Goal: Task Accomplishment & Management: Use online tool/utility

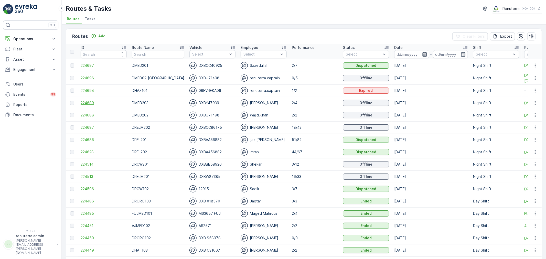
click at [89, 104] on span "224689" at bounding box center [104, 102] width 46 height 5
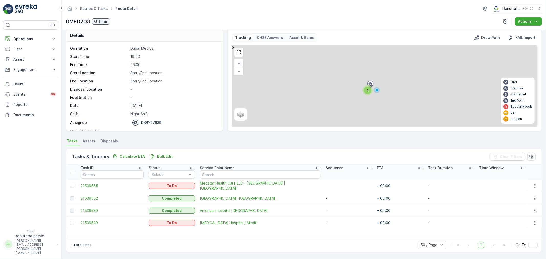
scroll to position [5, 0]
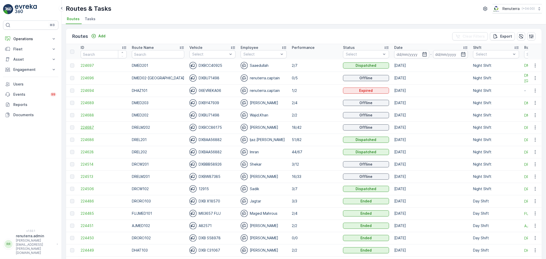
click at [86, 127] on span "224687" at bounding box center [104, 127] width 46 height 5
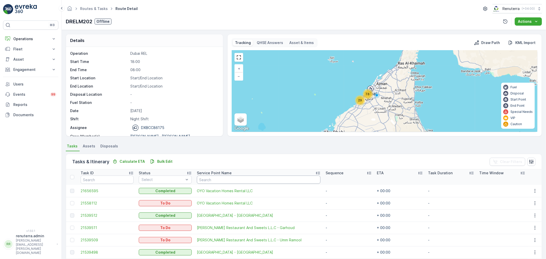
click at [218, 183] on input "text" at bounding box center [259, 180] width 124 height 8
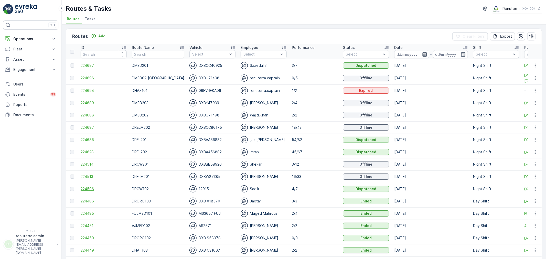
click at [97, 186] on span "224506" at bounding box center [104, 188] width 46 height 5
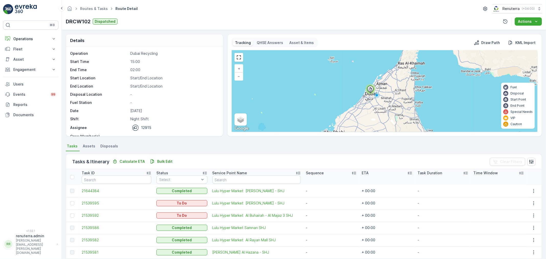
scroll to position [28, 0]
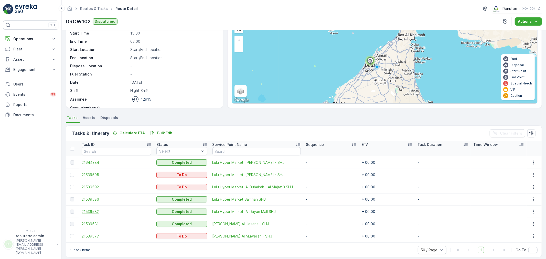
click at [98, 209] on span "21539582" at bounding box center [117, 211] width 70 height 5
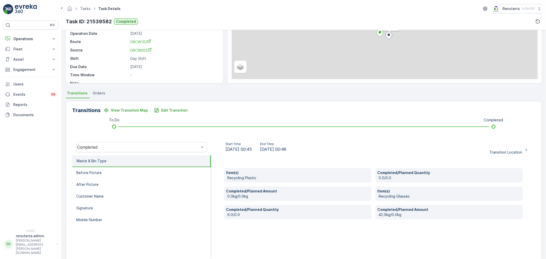
scroll to position [63, 0]
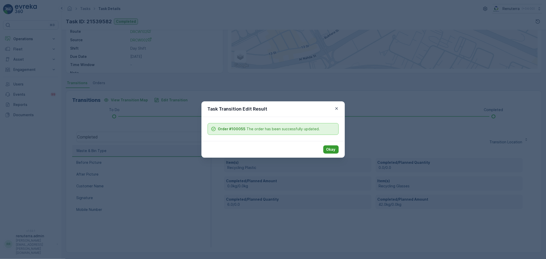
click at [328, 147] on p "Okay" at bounding box center [331, 149] width 9 height 5
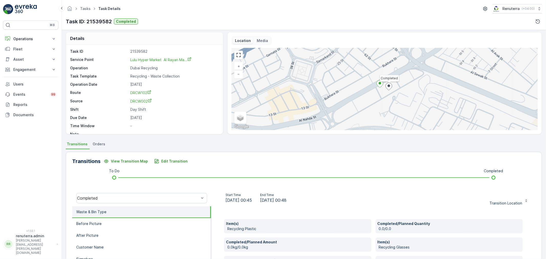
scroll to position [0, 0]
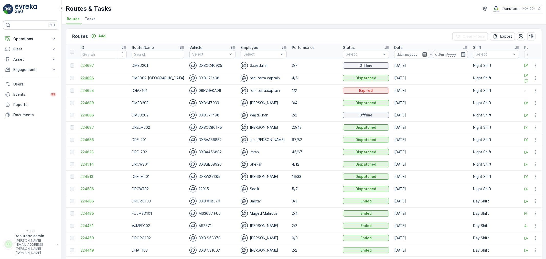
click at [92, 76] on span "224696" at bounding box center [104, 78] width 46 height 5
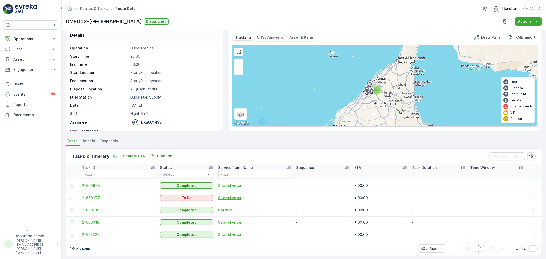
scroll to position [9, 0]
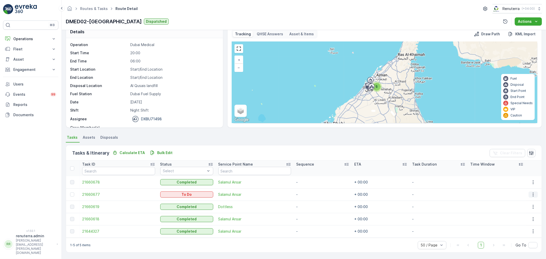
click at [531, 196] on icon "button" at bounding box center [533, 194] width 5 height 5
click at [524, 216] on span "Change Route" at bounding box center [522, 216] width 25 height 5
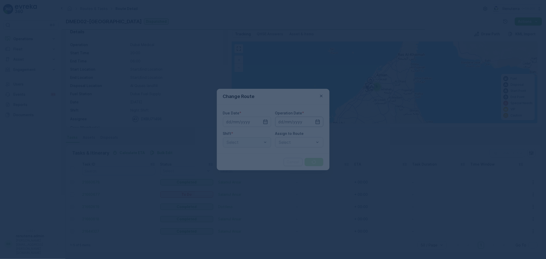
type input "[DATE]"
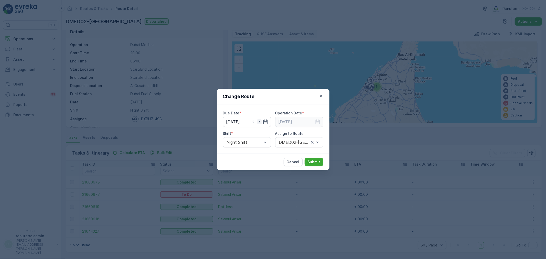
click at [259, 122] on icon "button" at bounding box center [259, 122] width 1 height 2
type input "15.09.2025"
click at [317, 118] on input at bounding box center [299, 122] width 48 height 10
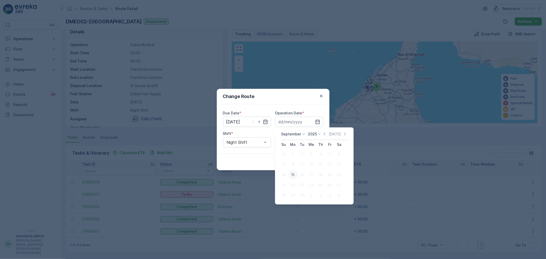
click at [292, 177] on div "15" at bounding box center [293, 175] width 8 height 8
type input "15.09.2025"
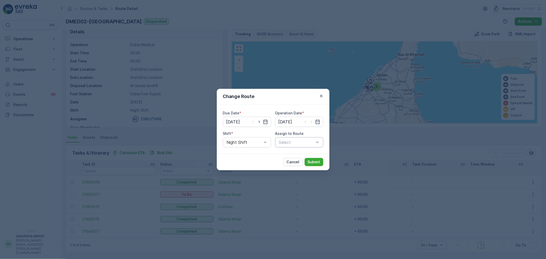
drag, startPoint x: 311, startPoint y: 150, endPoint x: 307, endPoint y: 146, distance: 4.7
click at [310, 150] on div "Due Date * 15.09.2025 Operation Date * 15.09.2025 Shift * Night Shift Assign to…" at bounding box center [273, 129] width 113 height 49
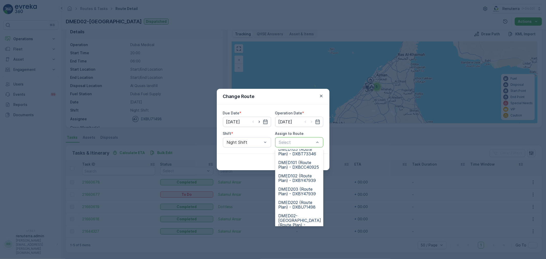
scroll to position [0, 0]
type input "02"
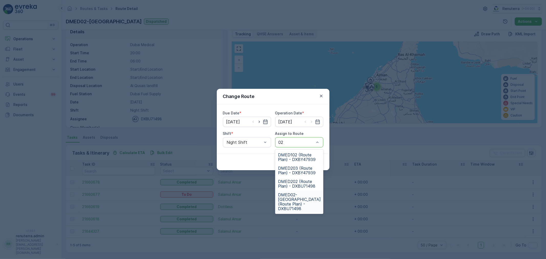
click at [300, 203] on span "DMED02-Khawaneej Yard (Route Plan) - DXBU71498" at bounding box center [299, 202] width 43 height 18
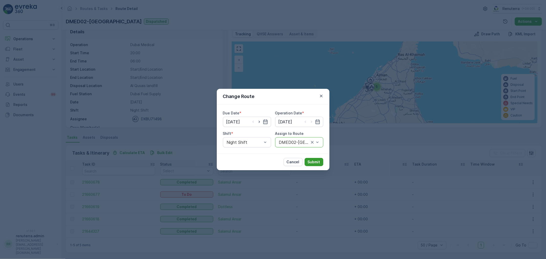
click at [318, 161] on p "Submit" at bounding box center [314, 162] width 13 height 5
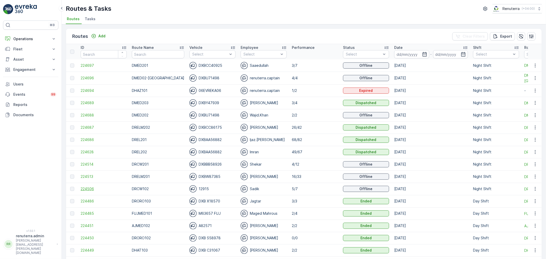
click at [94, 188] on span "224506" at bounding box center [104, 188] width 46 height 5
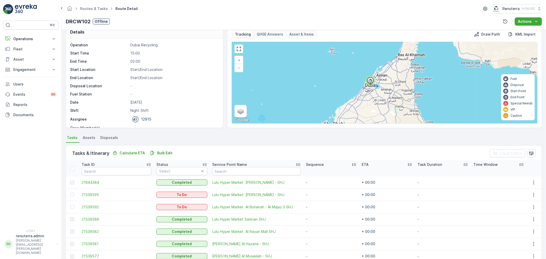
scroll to position [33, 0]
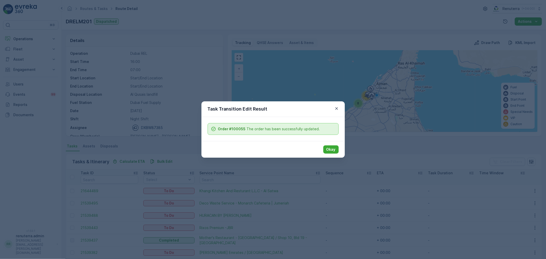
click at [328, 144] on div "Okay" at bounding box center [273, 149] width 143 height 17
click at [329, 148] on p "Okay" at bounding box center [331, 149] width 9 height 5
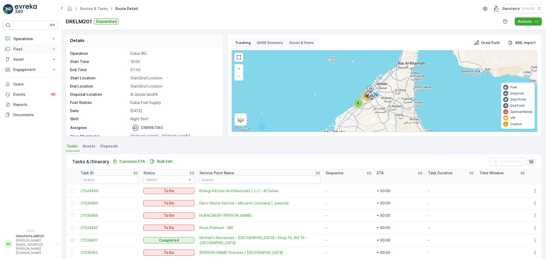
drag, startPoint x: 26, startPoint y: 38, endPoint x: 26, endPoint y: 50, distance: 12.0
click at [26, 42] on button "Operations" at bounding box center [30, 39] width 55 height 10
click at [25, 61] on p "Routes & Tasks" at bounding box center [26, 61] width 26 height 5
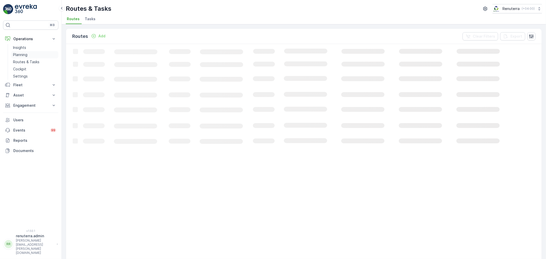
click at [26, 56] on p "Planning" at bounding box center [20, 54] width 14 height 5
drag, startPoint x: 128, startPoint y: 18, endPoint x: 126, endPoint y: 21, distance: 3.1
click at [128, 18] on span "Service Points" at bounding box center [131, 18] width 26 height 5
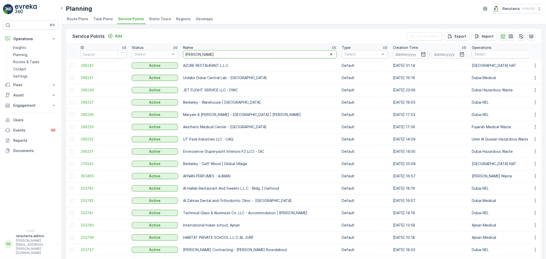
type input "boba"
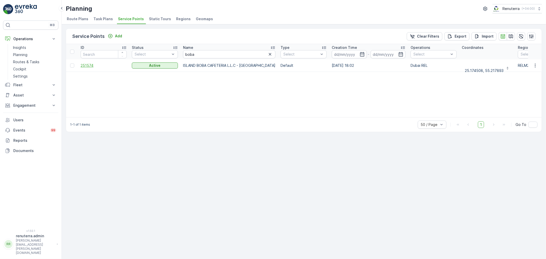
click at [86, 65] on span "251574" at bounding box center [104, 65] width 46 height 5
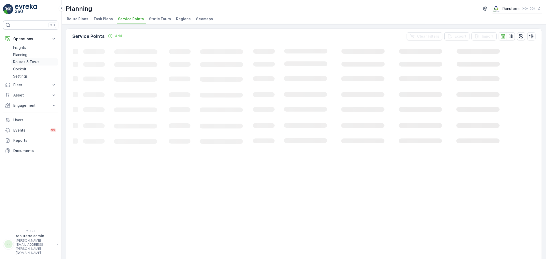
click at [23, 61] on p "Routes & Tasks" at bounding box center [26, 61] width 26 height 5
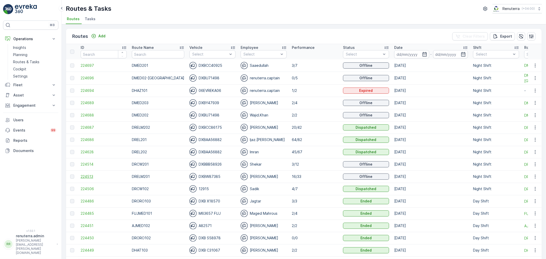
click at [84, 175] on span "224513" at bounding box center [104, 176] width 46 height 5
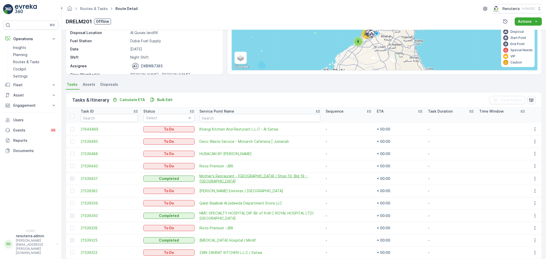
scroll to position [40, 0]
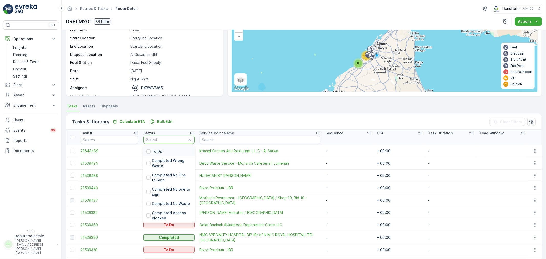
drag, startPoint x: 161, startPoint y: 147, endPoint x: 163, endPoint y: 150, distance: 3.5
click at [163, 150] on div "To Do" at bounding box center [168, 151] width 51 height 9
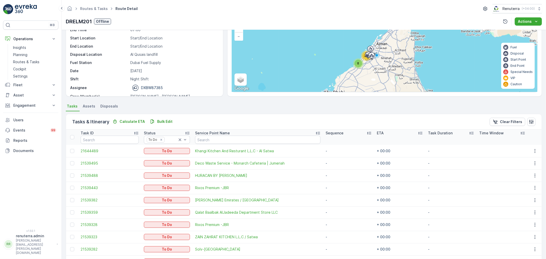
click at [285, 110] on div "Tasks Assets Disposals Tasks & Itinerary Calculate ETA Bulk Edit Clear Filters …" at bounding box center [304, 237] width 476 height 269
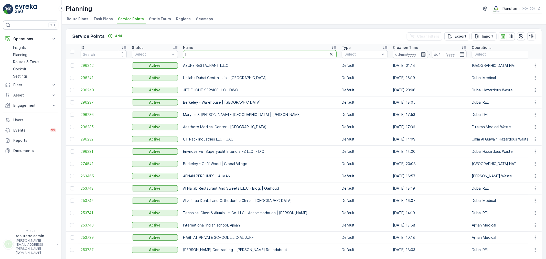
type input "li"
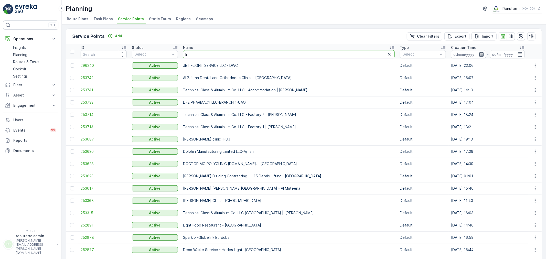
click at [201, 53] on input "li" at bounding box center [289, 54] width 212 height 8
type input "lulu s"
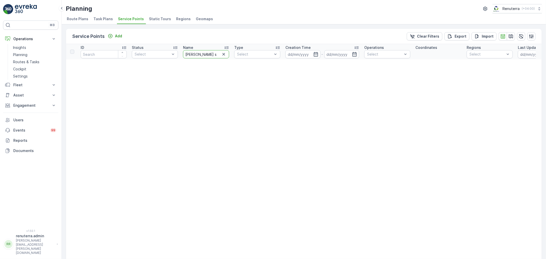
click at [212, 55] on input "lulu s" at bounding box center [206, 54] width 46 height 8
type input "l"
type input "spark"
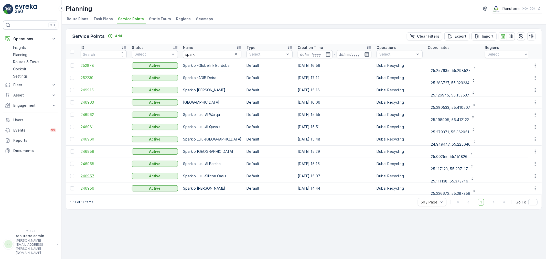
click at [90, 177] on span "246957" at bounding box center [104, 176] width 46 height 5
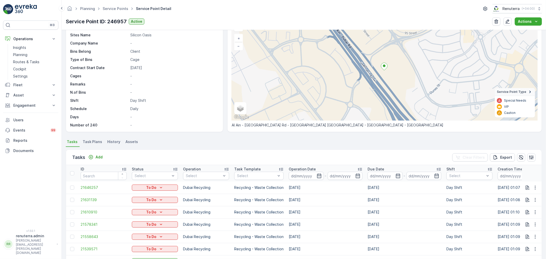
scroll to position [28, 0]
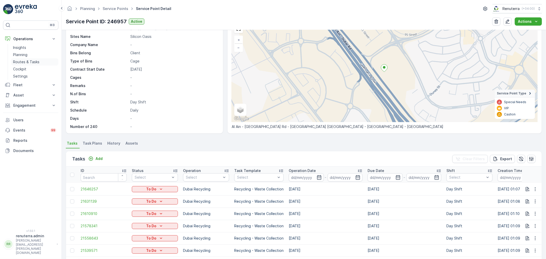
click at [21, 62] on p "Routes & Tasks" at bounding box center [26, 61] width 26 height 5
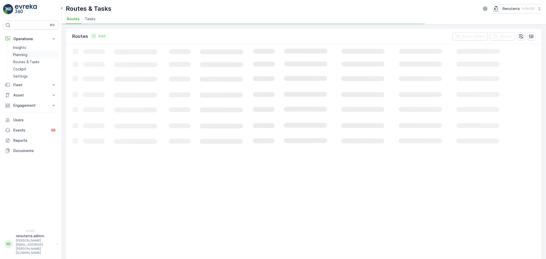
click at [20, 55] on p "Planning" at bounding box center [20, 54] width 14 height 5
click at [128, 21] on span "Service Points" at bounding box center [131, 18] width 26 height 5
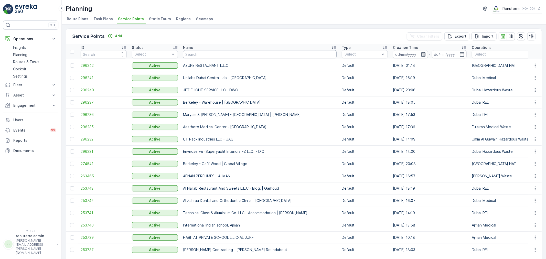
click at [200, 54] on input "text" at bounding box center [260, 54] width 154 height 8
type input "nmc"
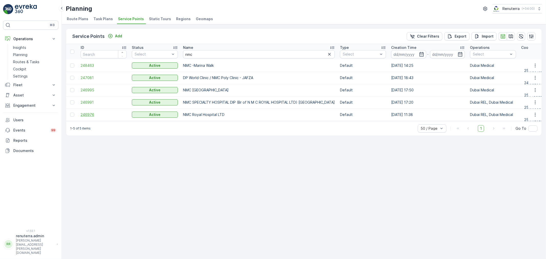
click at [91, 115] on span "246976" at bounding box center [104, 114] width 46 height 5
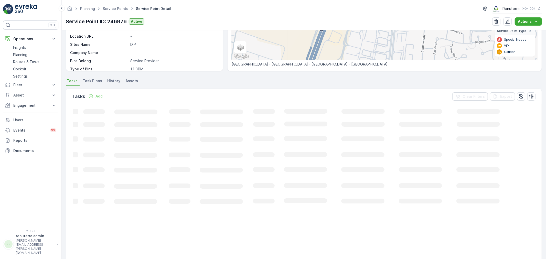
scroll to position [114, 0]
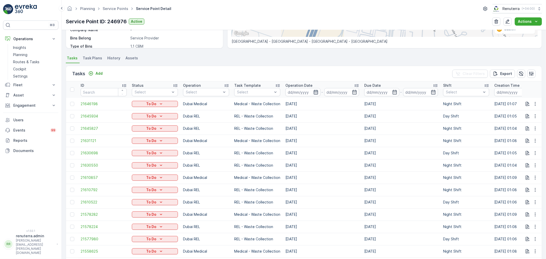
click at [316, 91] on icon "button" at bounding box center [316, 92] width 4 height 5
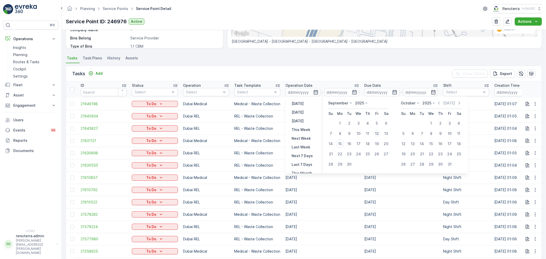
click at [375, 134] on div "12" at bounding box center [377, 134] width 8 height 8
type input "12.09.2025"
click at [375, 134] on div "12" at bounding box center [377, 134] width 8 height 8
type input "12.09.2025"
click at [375, 134] on div "12" at bounding box center [377, 134] width 8 height 8
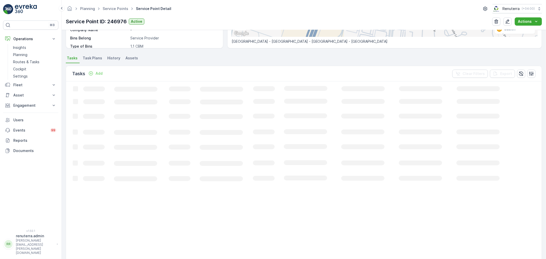
scroll to position [31, 0]
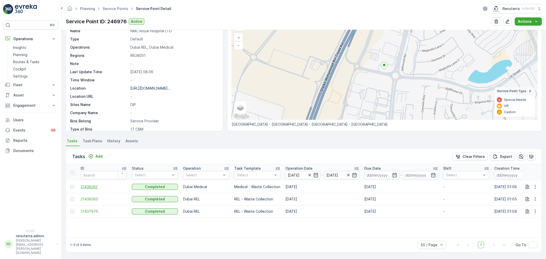
click at [88, 187] on span "21438262" at bounding box center [104, 186] width 46 height 5
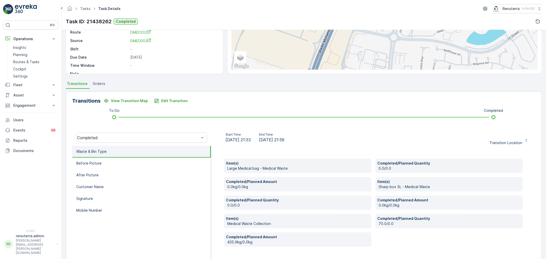
scroll to position [79, 0]
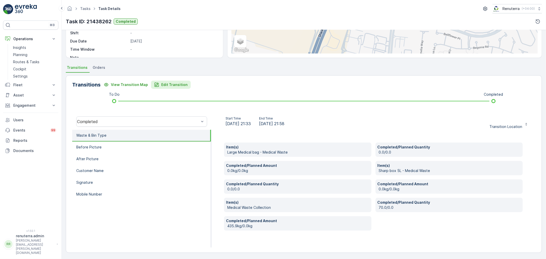
click at [178, 88] on button "Edit Transition" at bounding box center [171, 85] width 40 height 8
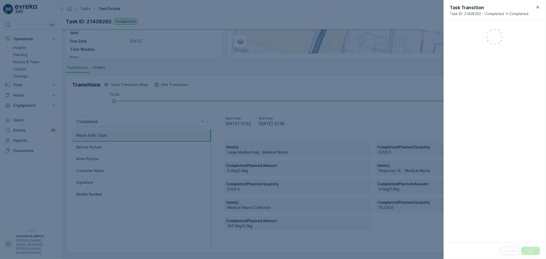
scroll to position [122, 0]
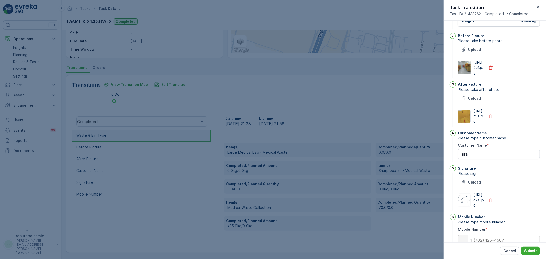
drag, startPoint x: 539, startPoint y: 8, endPoint x: 496, endPoint y: 27, distance: 47.5
click at [539, 8] on icon "button" at bounding box center [538, 7] width 5 height 5
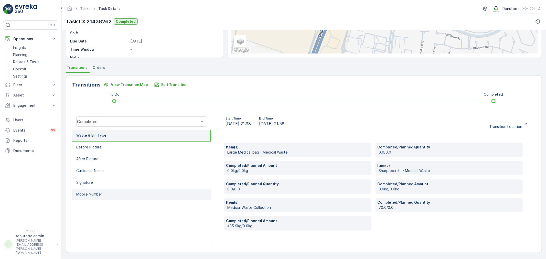
click at [108, 193] on li "Mobile Number" at bounding box center [141, 195] width 139 height 12
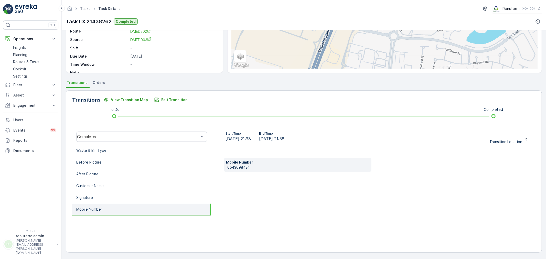
drag, startPoint x: 262, startPoint y: 163, endPoint x: 227, endPoint y: 167, distance: 34.8
click at [218, 169] on div "Mobile Number 0543098481" at bounding box center [373, 196] width 325 height 102
drag, startPoint x: 254, startPoint y: 166, endPoint x: 236, endPoint y: 167, distance: 18.2
click at [224, 170] on div "Mobile Number 0543098481" at bounding box center [298, 165] width 148 height 14
copy p "0543098481"
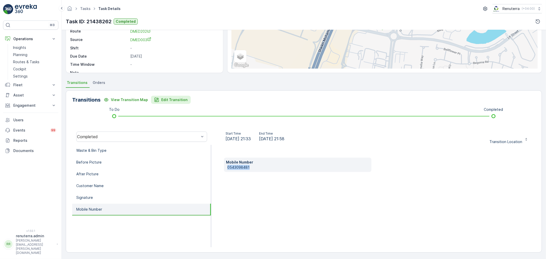
click at [171, 98] on p "Edit Transition" at bounding box center [174, 99] width 26 height 5
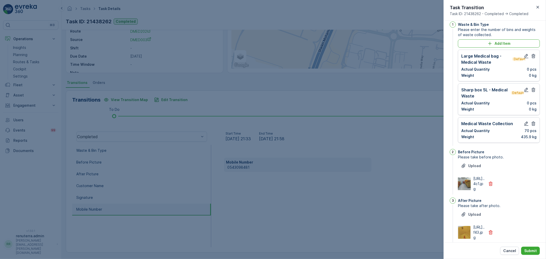
scroll to position [0, 0]
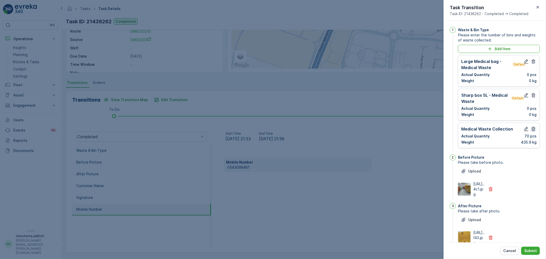
drag, startPoint x: 533, startPoint y: 97, endPoint x: 535, endPoint y: 93, distance: 3.4
click at [534, 96] on icon "button" at bounding box center [533, 95] width 5 height 5
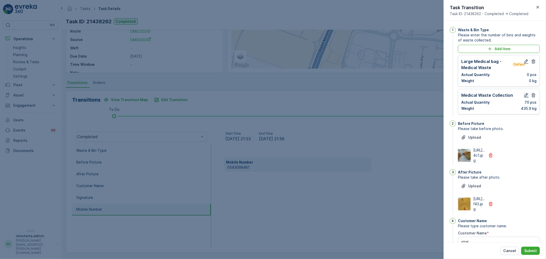
drag, startPoint x: 530, startPoint y: 60, endPoint x: 526, endPoint y: 62, distance: 3.9
click at [531, 60] on icon "button" at bounding box center [533, 61] width 5 height 5
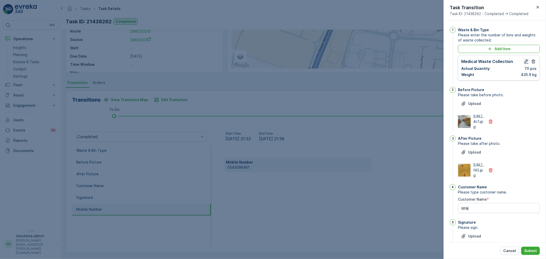
click at [526, 62] on icon "button" at bounding box center [526, 61] width 5 height 5
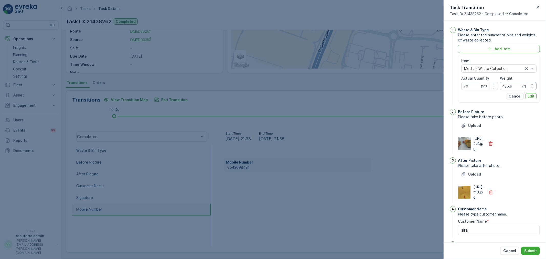
drag, startPoint x: 514, startPoint y: 86, endPoint x: 510, endPoint y: 86, distance: 3.6
click at [511, 86] on input "435.9" at bounding box center [518, 86] width 37 height 8
type input "470"
click at [477, 87] on Quantity "70" at bounding box center [480, 86] width 37 height 8
type Quantity "7"
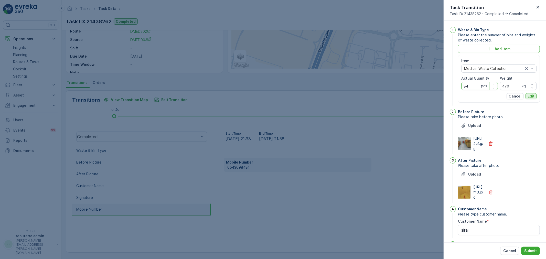
type Quantity "84"
click at [528, 96] on p "Edit" at bounding box center [531, 96] width 7 height 5
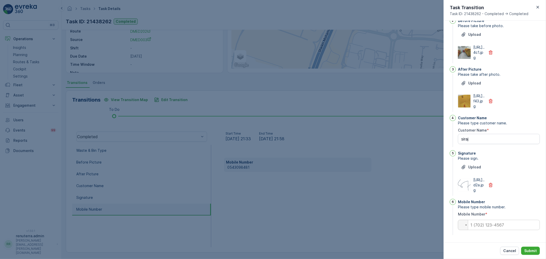
scroll to position [100, 0]
drag, startPoint x: 495, startPoint y: 224, endPoint x: 489, endPoint y: 227, distance: 6.5
click at [493, 225] on input "tel" at bounding box center [499, 225] width 82 height 10
paste input "0543098481"
type input "0543098481"
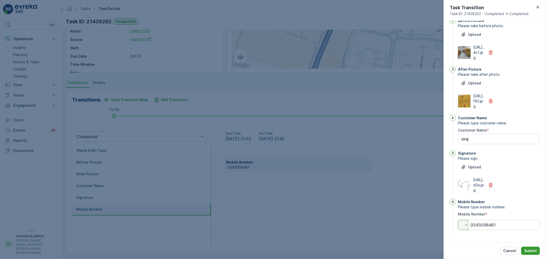
click at [535, 252] on p "Submit" at bounding box center [531, 250] width 13 height 5
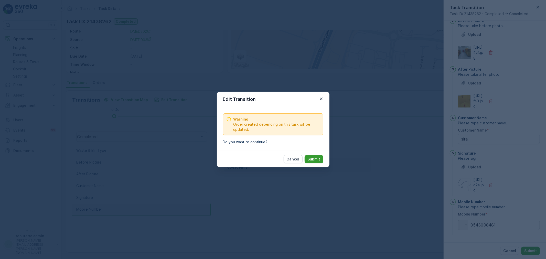
click at [315, 157] on p "Submit" at bounding box center [314, 159] width 13 height 5
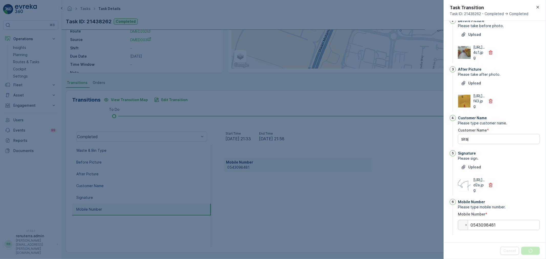
scroll to position [0, 0]
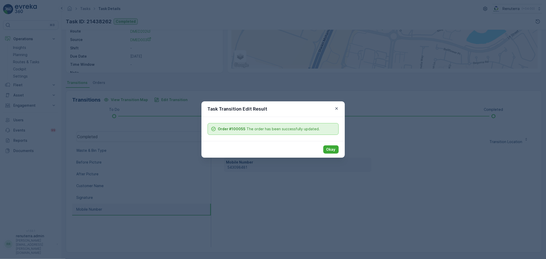
drag, startPoint x: 329, startPoint y: 148, endPoint x: 321, endPoint y: 152, distance: 8.5
click at [329, 149] on p "Okay" at bounding box center [331, 149] width 9 height 5
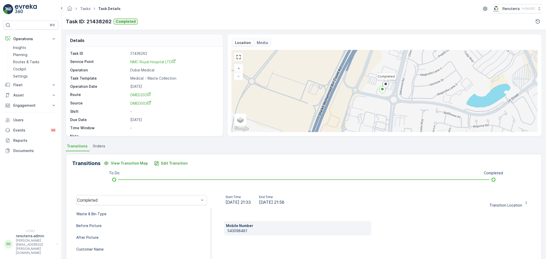
drag, startPoint x: 241, startPoint y: 221, endPoint x: 236, endPoint y: 220, distance: 5.5
click at [240, 221] on div "Mobile Number 543098481" at bounding box center [373, 259] width 325 height 102
click at [485, 231] on div "Mobile Number 543098481" at bounding box center [373, 228] width 299 height 14
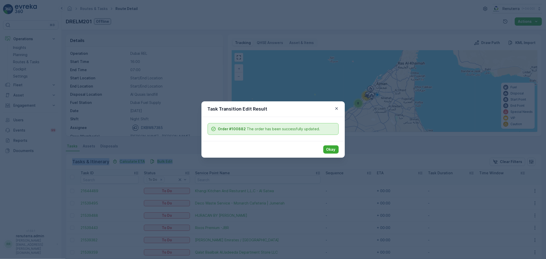
scroll to position [40, 0]
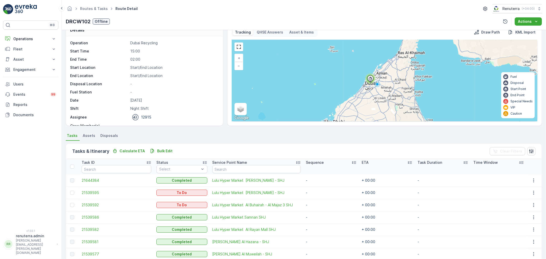
scroll to position [33, 0]
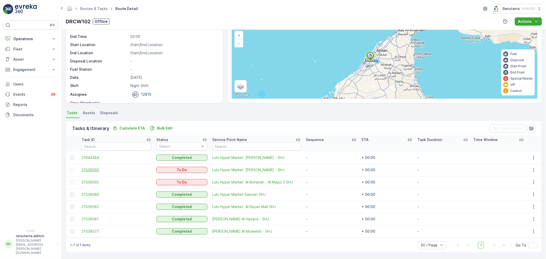
drag, startPoint x: 71, startPoint y: 172, endPoint x: 90, endPoint y: 172, distance: 18.4
click at [71, 172] on div at bounding box center [72, 170] width 4 height 4
click at [70, 168] on input "checkbox" at bounding box center [70, 168] width 0 height 0
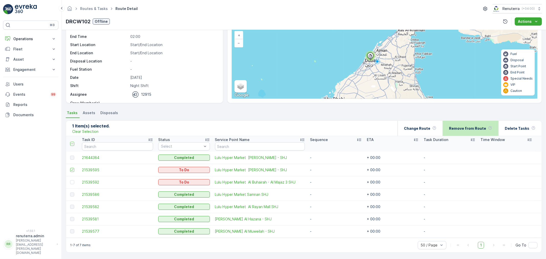
click at [484, 127] on p "Remove from Route" at bounding box center [467, 128] width 37 height 5
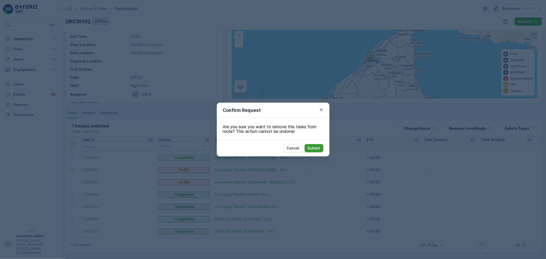
click at [315, 151] on button "Submit" at bounding box center [314, 148] width 19 height 8
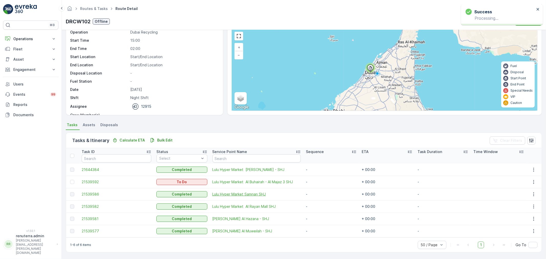
scroll to position [21, 0]
click at [93, 196] on span "21539586" at bounding box center [117, 194] width 70 height 5
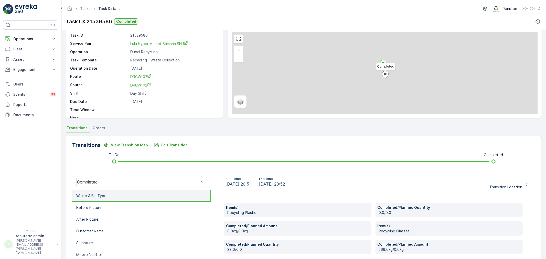
scroll to position [63, 0]
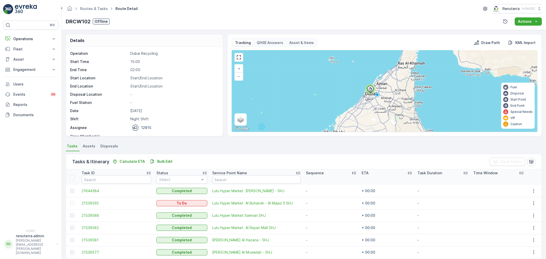
scroll to position [21, 0]
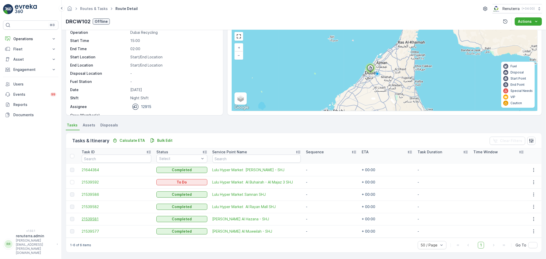
click at [90, 220] on span "21539581" at bounding box center [117, 219] width 70 height 5
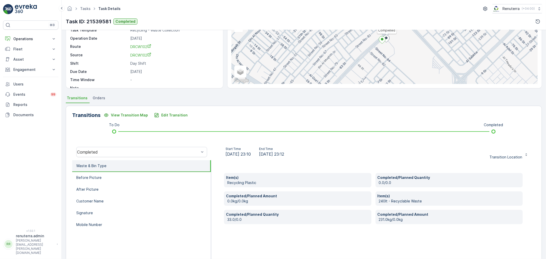
scroll to position [35, 0]
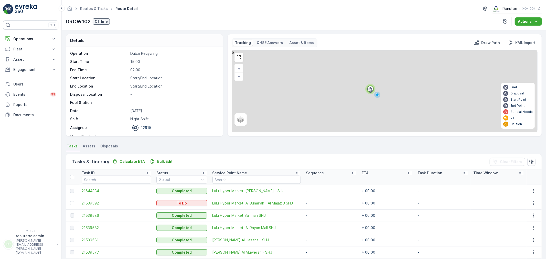
scroll to position [21, 0]
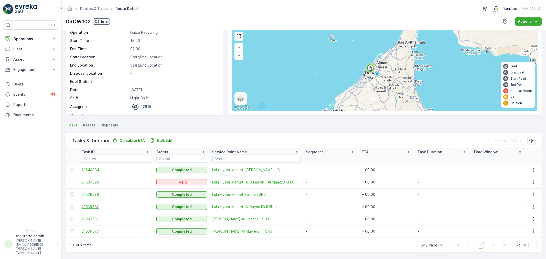
click at [83, 207] on span "21539582" at bounding box center [117, 206] width 70 height 5
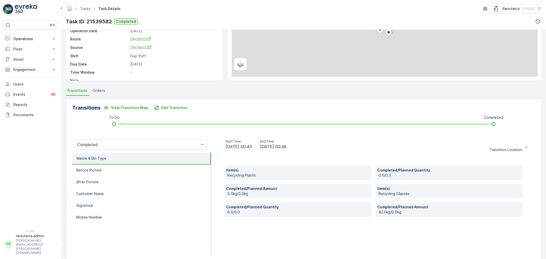
scroll to position [63, 0]
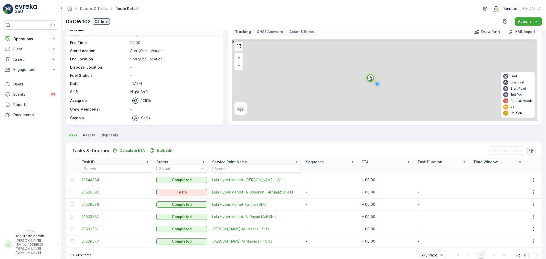
scroll to position [21, 0]
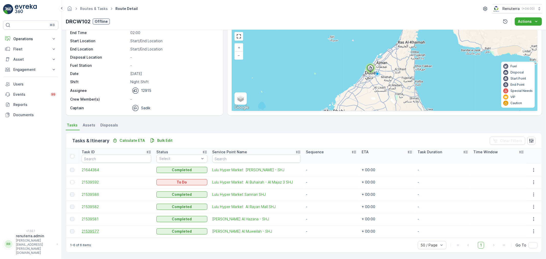
click at [98, 233] on span "21539577" at bounding box center [117, 231] width 70 height 5
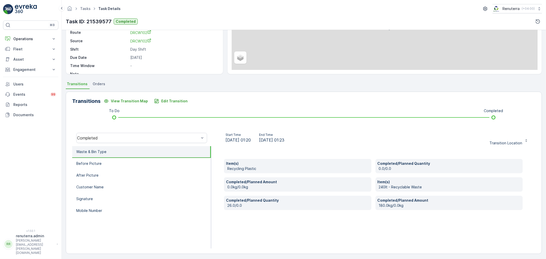
scroll to position [63, 0]
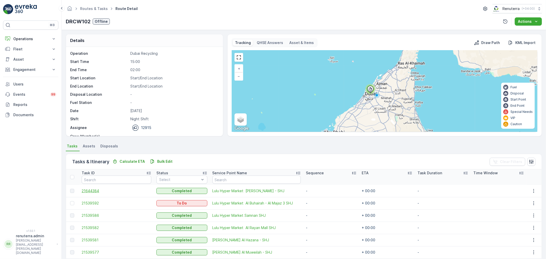
click at [99, 189] on span "21644384" at bounding box center [117, 191] width 70 height 5
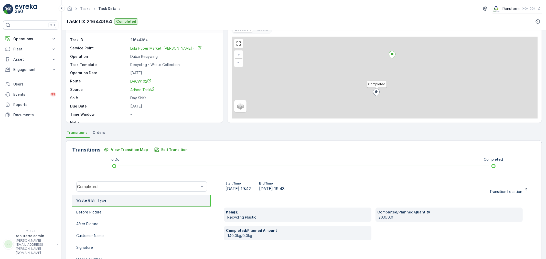
scroll to position [63, 0]
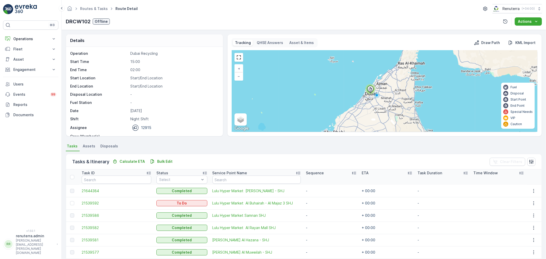
click at [98, 193] on td "21644384" at bounding box center [116, 191] width 75 height 12
click at [98, 192] on span "21644384" at bounding box center [117, 191] width 70 height 5
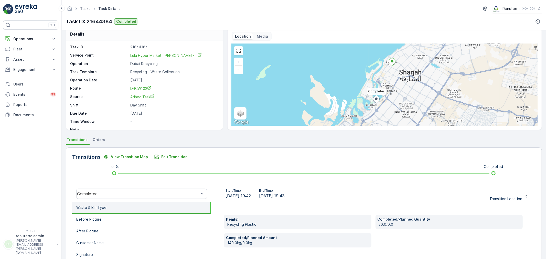
scroll to position [35, 0]
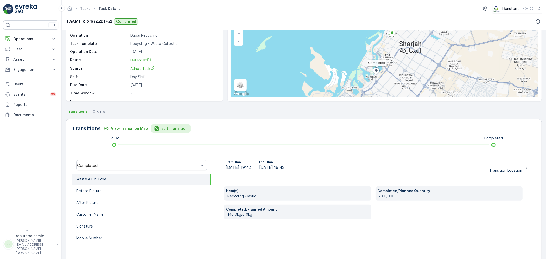
click at [168, 127] on p "Edit Transition" at bounding box center [174, 128] width 26 height 5
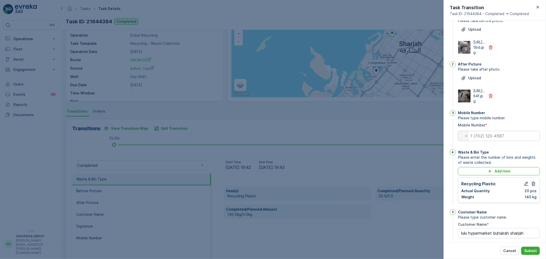
scroll to position [0, 0]
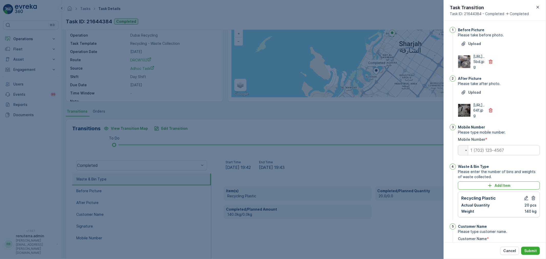
click at [462, 65] on img at bounding box center [464, 61] width 12 height 13
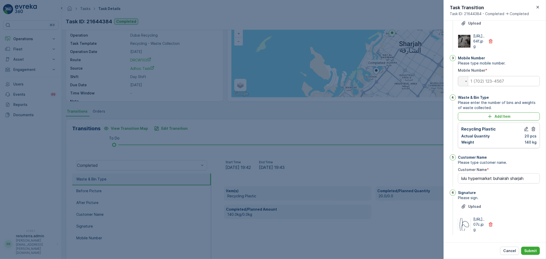
scroll to position [100, 0]
click at [460, 219] on img at bounding box center [464, 224] width 12 height 13
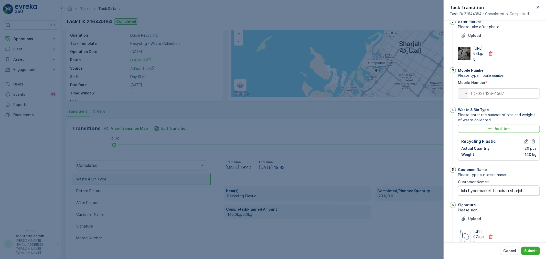
scroll to position [1, 0]
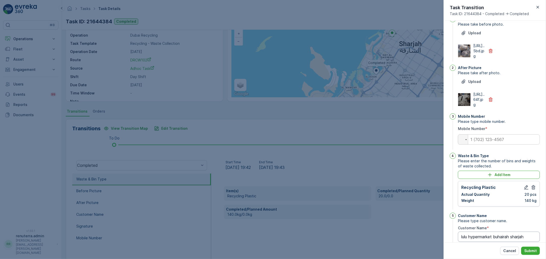
type Name "lulu hypermarket buhairah sharjah"
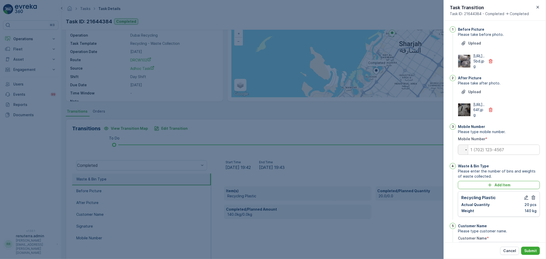
scroll to position [0, 0]
click at [538, 8] on icon "button" at bounding box center [538, 7] width 5 height 5
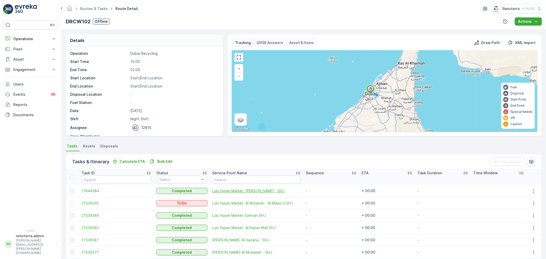
click at [246, 190] on span "Lulu Hyper Market Al Butina - SHJ" at bounding box center [257, 191] width 88 height 5
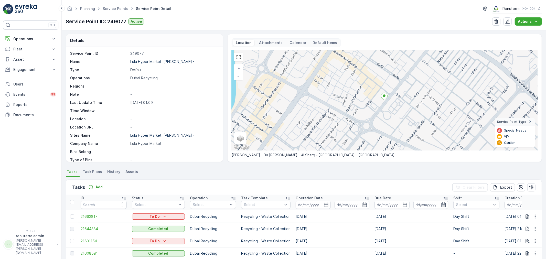
scroll to position [1, 0]
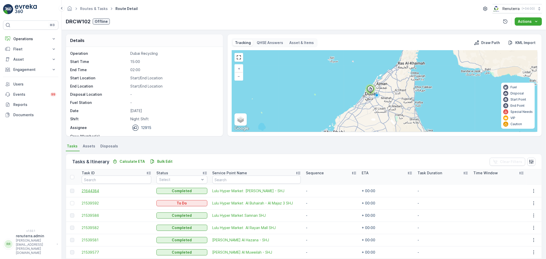
click at [91, 191] on span "21644384" at bounding box center [117, 191] width 70 height 5
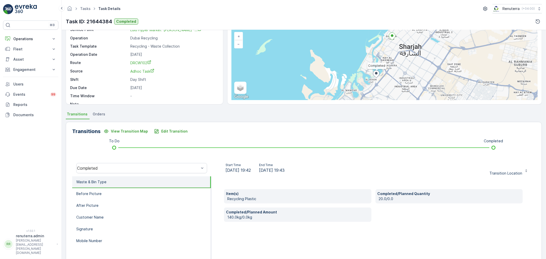
scroll to position [57, 0]
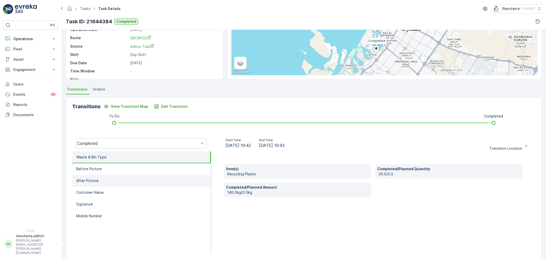
drag, startPoint x: 120, startPoint y: 172, endPoint x: 116, endPoint y: 177, distance: 6.6
click at [119, 172] on li "Before Picture" at bounding box center [141, 169] width 139 height 12
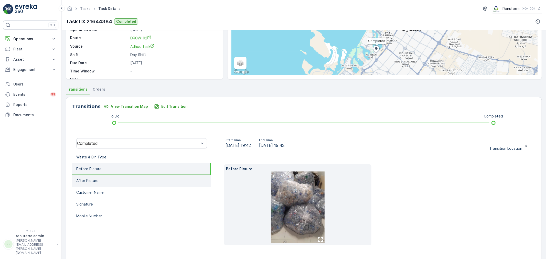
click at [115, 177] on li "After Picture" at bounding box center [141, 181] width 139 height 12
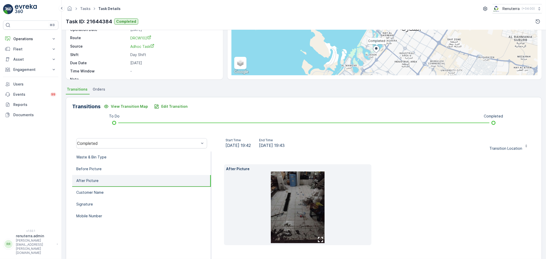
click at [321, 204] on img at bounding box center [298, 208] width 54 height 72
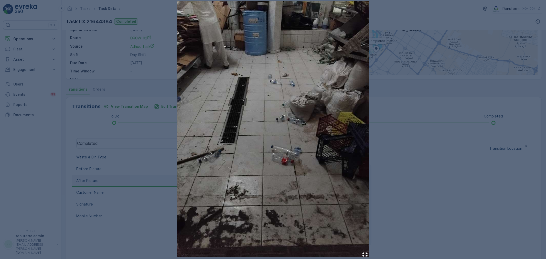
drag, startPoint x: 478, startPoint y: 121, endPoint x: 476, endPoint y: 123, distance: 2.7
click at [476, 122] on div at bounding box center [273, 129] width 546 height 259
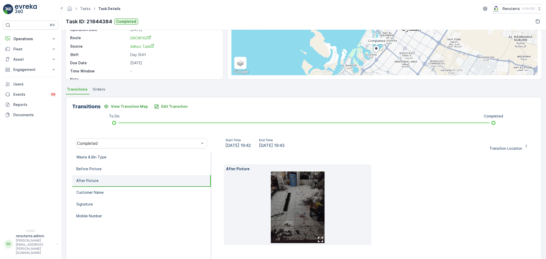
click at [311, 189] on img at bounding box center [298, 208] width 54 height 72
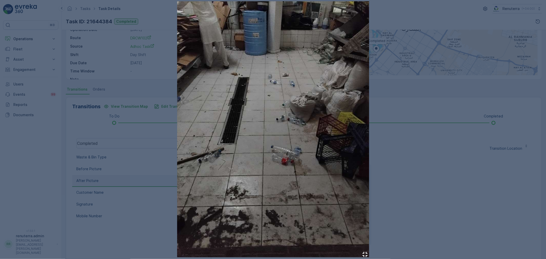
drag, startPoint x: 437, startPoint y: 133, endPoint x: 432, endPoint y: 135, distance: 6.0
click at [435, 134] on div at bounding box center [273, 129] width 546 height 259
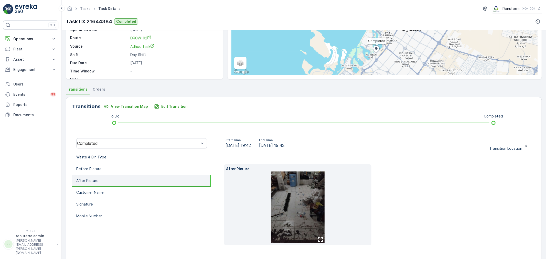
click at [303, 228] on img at bounding box center [298, 208] width 54 height 72
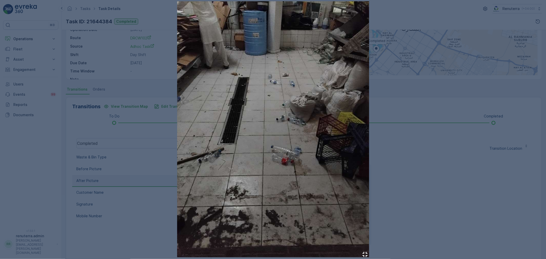
drag, startPoint x: 434, startPoint y: 180, endPoint x: 422, endPoint y: 186, distance: 13.5
click at [432, 180] on div at bounding box center [273, 129] width 546 height 259
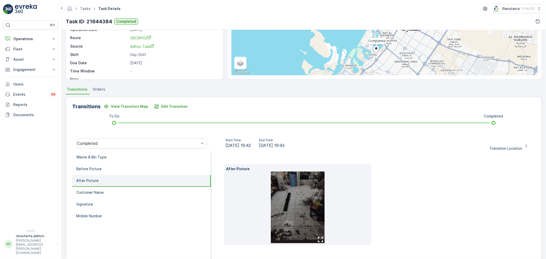
click at [318, 237] on icon "button" at bounding box center [320, 239] width 5 height 5
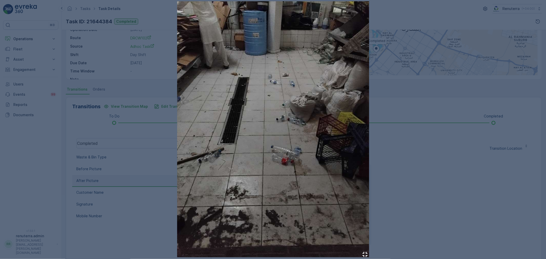
click at [408, 185] on div at bounding box center [273, 129] width 546 height 259
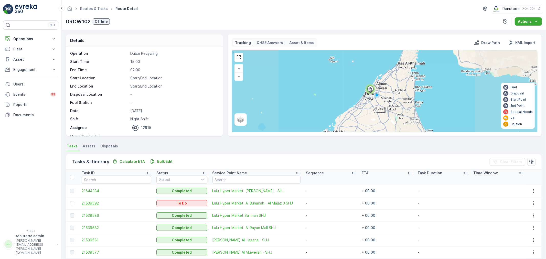
click at [91, 203] on span "21539592" at bounding box center [117, 203] width 70 height 5
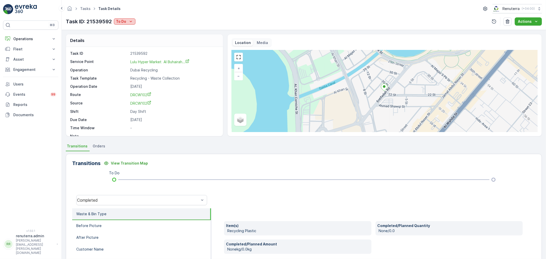
click at [132, 23] on icon "To Do" at bounding box center [130, 21] width 5 height 5
click at [134, 28] on span "Completed" at bounding box center [126, 29] width 19 height 5
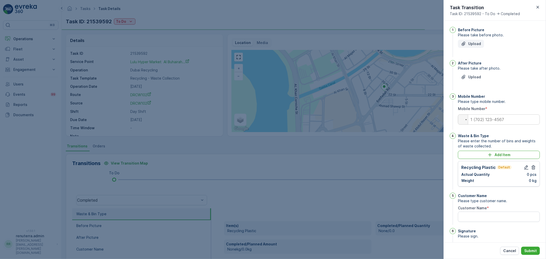
click at [477, 45] on p "Upload" at bounding box center [474, 43] width 13 height 5
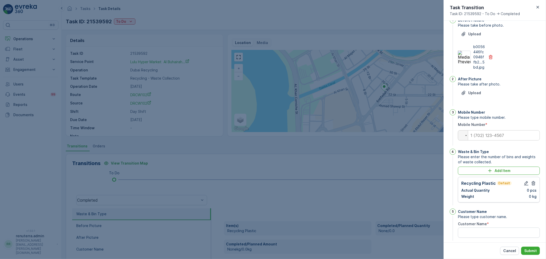
scroll to position [28, 0]
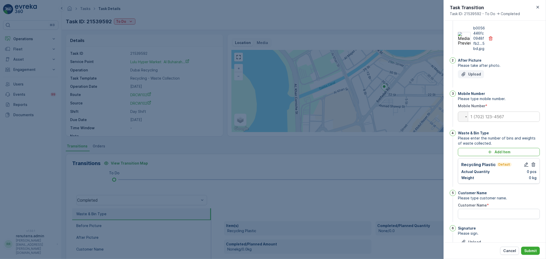
click at [472, 72] on p "Upload" at bounding box center [474, 74] width 13 height 5
click at [465, 67] on span "Please take after photo." at bounding box center [499, 65] width 82 height 5
click at [470, 71] on button "Upload" at bounding box center [471, 74] width 26 height 8
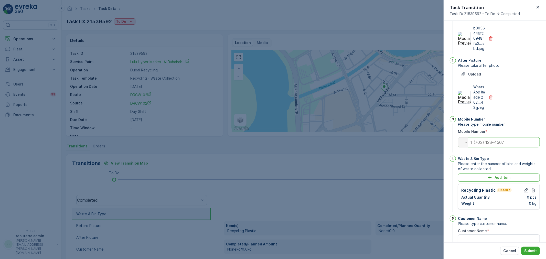
click at [485, 148] on input "tel" at bounding box center [499, 142] width 82 height 10
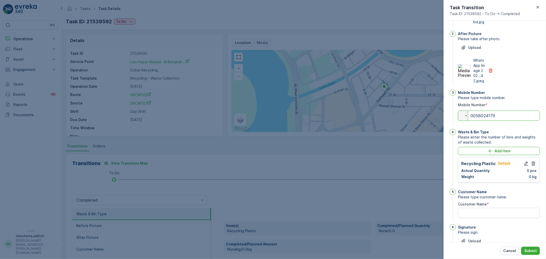
scroll to position [57, 0]
type input "0058024179"
click at [527, 164] on icon "button" at bounding box center [526, 161] width 5 height 5
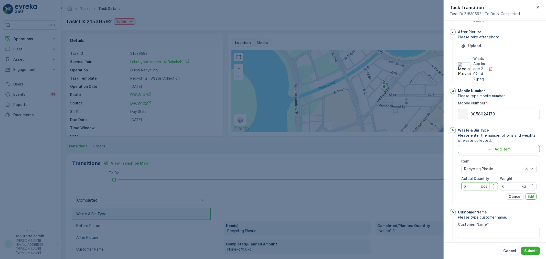
click at [472, 191] on Quantity "0" at bounding box center [480, 186] width 37 height 8
type Quantity "20"
click at [507, 191] on input "0" at bounding box center [518, 186] width 37 height 8
type input "140"
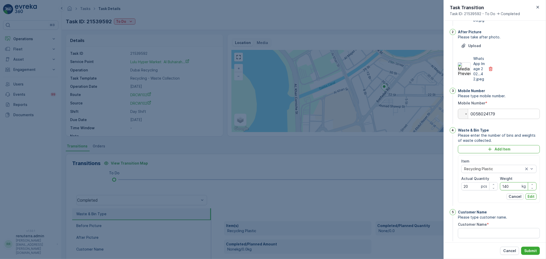
drag, startPoint x: 533, startPoint y: 204, endPoint x: 522, endPoint y: 203, distance: 11.5
click at [533, 199] on p "Edit" at bounding box center [531, 196] width 7 height 5
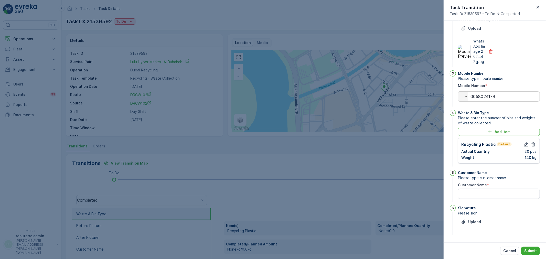
scroll to position [79, 0]
click at [494, 195] on Name "Customer Name" at bounding box center [499, 194] width 82 height 10
type Name "buhairah"
click at [467, 220] on div "Upload" at bounding box center [471, 222] width 20 height 5
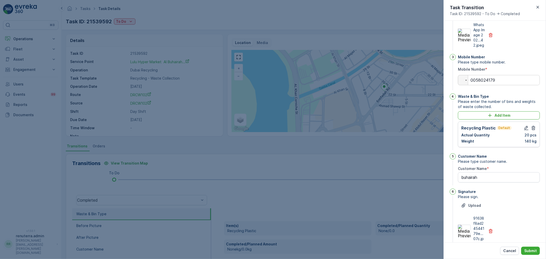
scroll to position [110, 0]
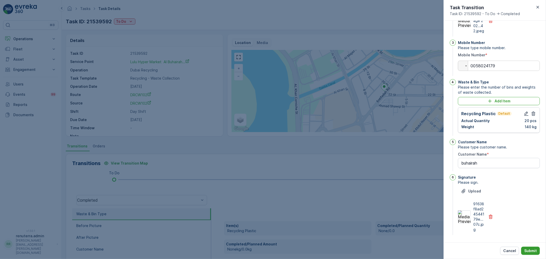
click at [539, 247] on button "Submit" at bounding box center [531, 251] width 19 height 8
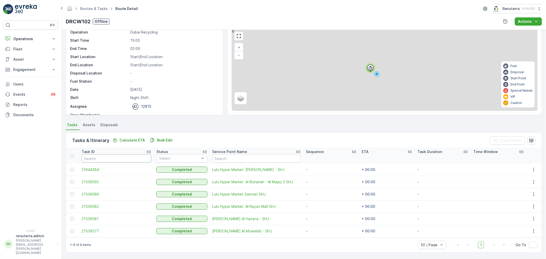
scroll to position [21, 0]
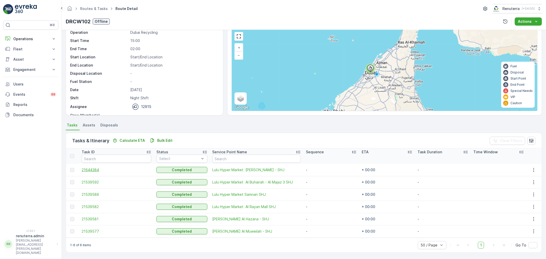
click at [93, 169] on span "21644384" at bounding box center [117, 170] width 70 height 5
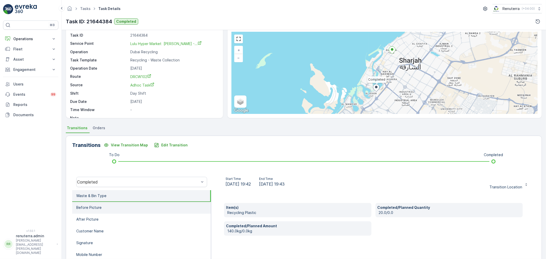
scroll to position [63, 0]
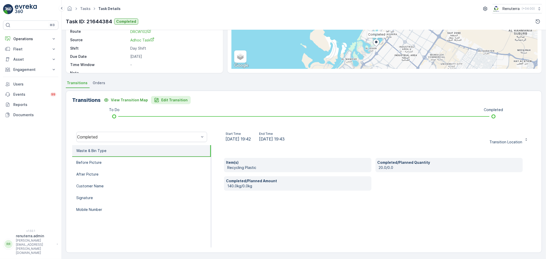
click at [176, 102] on p "Edit Transition" at bounding box center [174, 100] width 26 height 5
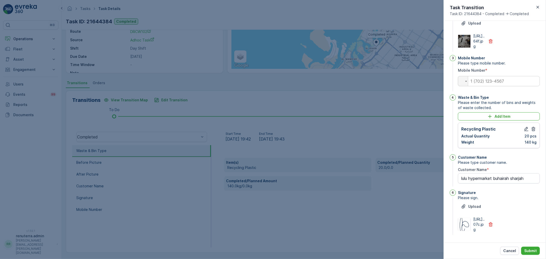
scroll to position [71, 0]
click at [528, 132] on icon "button" at bounding box center [526, 129] width 5 height 5
type Name "lulu hypermarket buhairah sharjah"
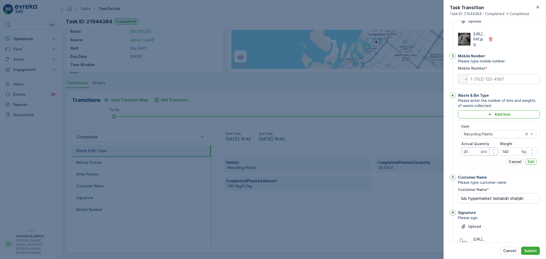
click at [471, 156] on Quantity "20" at bounding box center [480, 152] width 37 height 8
click at [511, 156] on input "140" at bounding box center [518, 152] width 37 height 8
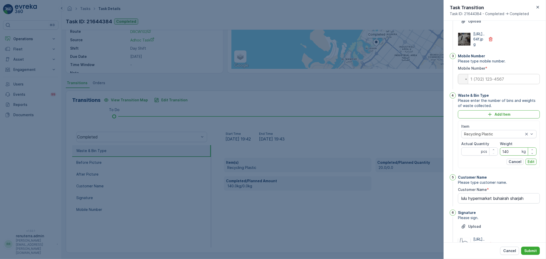
click at [511, 156] on input "140" at bounding box center [518, 152] width 37 height 8
drag, startPoint x: 534, startPoint y: 179, endPoint x: 533, endPoint y: 183, distance: 4.0
click at [533, 165] on button "Edit" at bounding box center [531, 162] width 11 height 6
click at [531, 164] on p "Edit" at bounding box center [531, 161] width 7 height 5
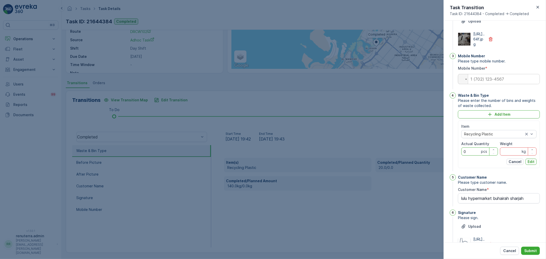
type Quantity "0"
click at [509, 156] on input "Weight" at bounding box center [518, 152] width 37 height 8
type input "0"
click at [528, 164] on p "Edit" at bounding box center [531, 161] width 7 height 5
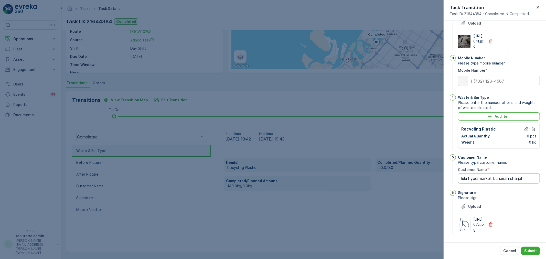
scroll to position [100, 0]
type Name "lulu hypermarket buhairah sharjah"
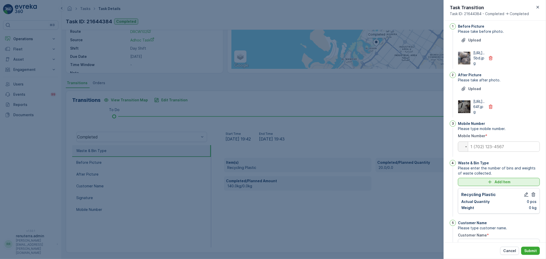
scroll to position [0, 0]
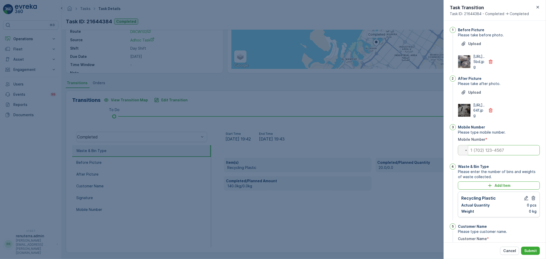
click at [503, 155] on input "tel" at bounding box center [499, 150] width 82 height 10
type input "0"
type Name "lulu hypermarket buhairah sharjah"
type input "0"
click at [488, 64] on icon "button" at bounding box center [490, 61] width 5 height 5
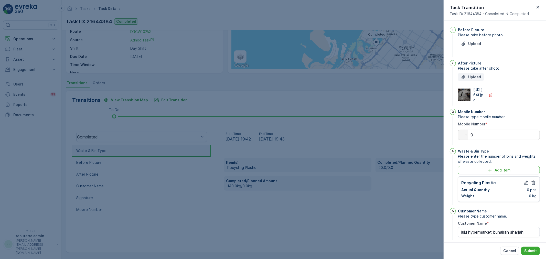
click at [479, 78] on p "Upload" at bounding box center [474, 77] width 13 height 5
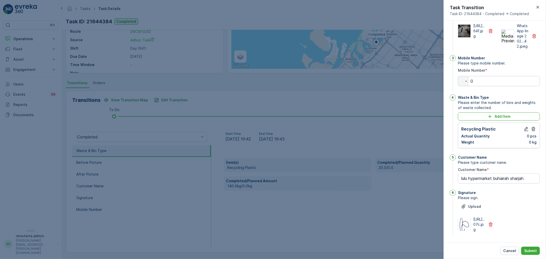
scroll to position [79, 0]
click at [532, 248] on button "Submit" at bounding box center [531, 251] width 19 height 8
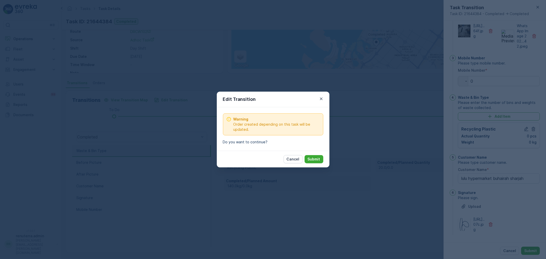
click at [325, 98] on div "Edit Transition" at bounding box center [273, 100] width 113 height 16
click at [322, 98] on icon "button" at bounding box center [321, 99] width 3 height 3
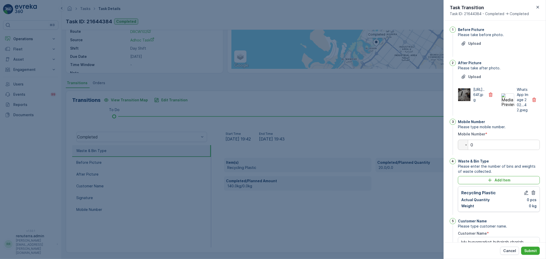
scroll to position [0, 0]
click at [537, 103] on button "button" at bounding box center [534, 100] width 11 height 8
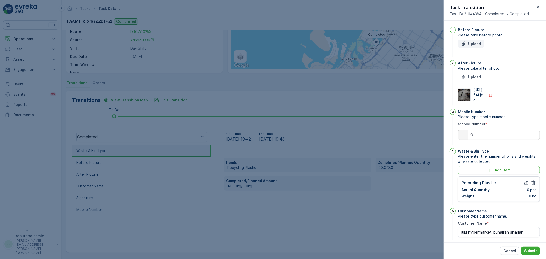
click at [476, 45] on p "Upload" at bounding box center [474, 43] width 13 height 5
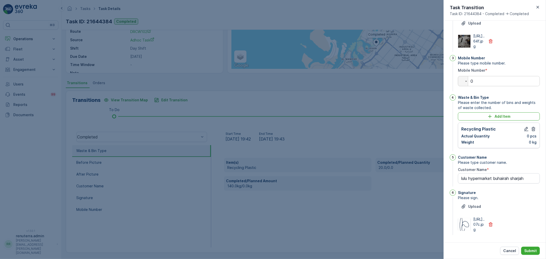
scroll to position [105, 0]
click at [535, 249] on p "Submit" at bounding box center [531, 250] width 13 height 5
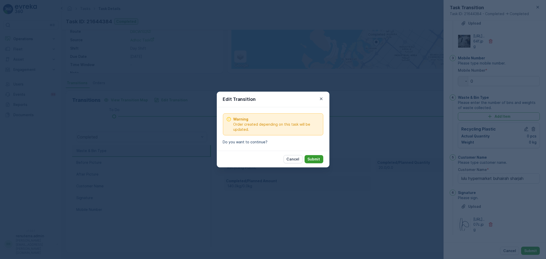
click at [314, 158] on p "Submit" at bounding box center [314, 159] width 13 height 5
type Name "lulu hypermarket buhairah sharjah"
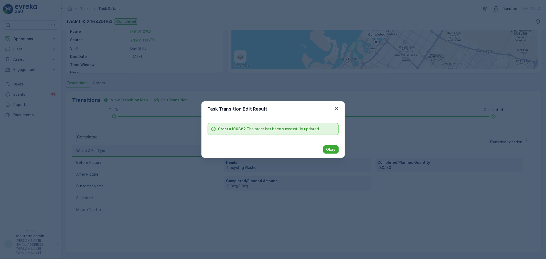
click at [334, 144] on div "Okay" at bounding box center [273, 149] width 143 height 17
click at [330, 148] on p "Okay" at bounding box center [331, 149] width 9 height 5
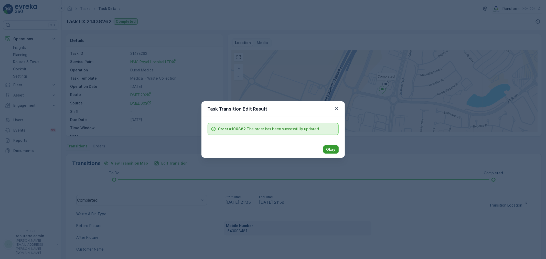
click at [335, 148] on p "Okay" at bounding box center [331, 149] width 9 height 5
